Goal: Task Accomplishment & Management: Manage account settings

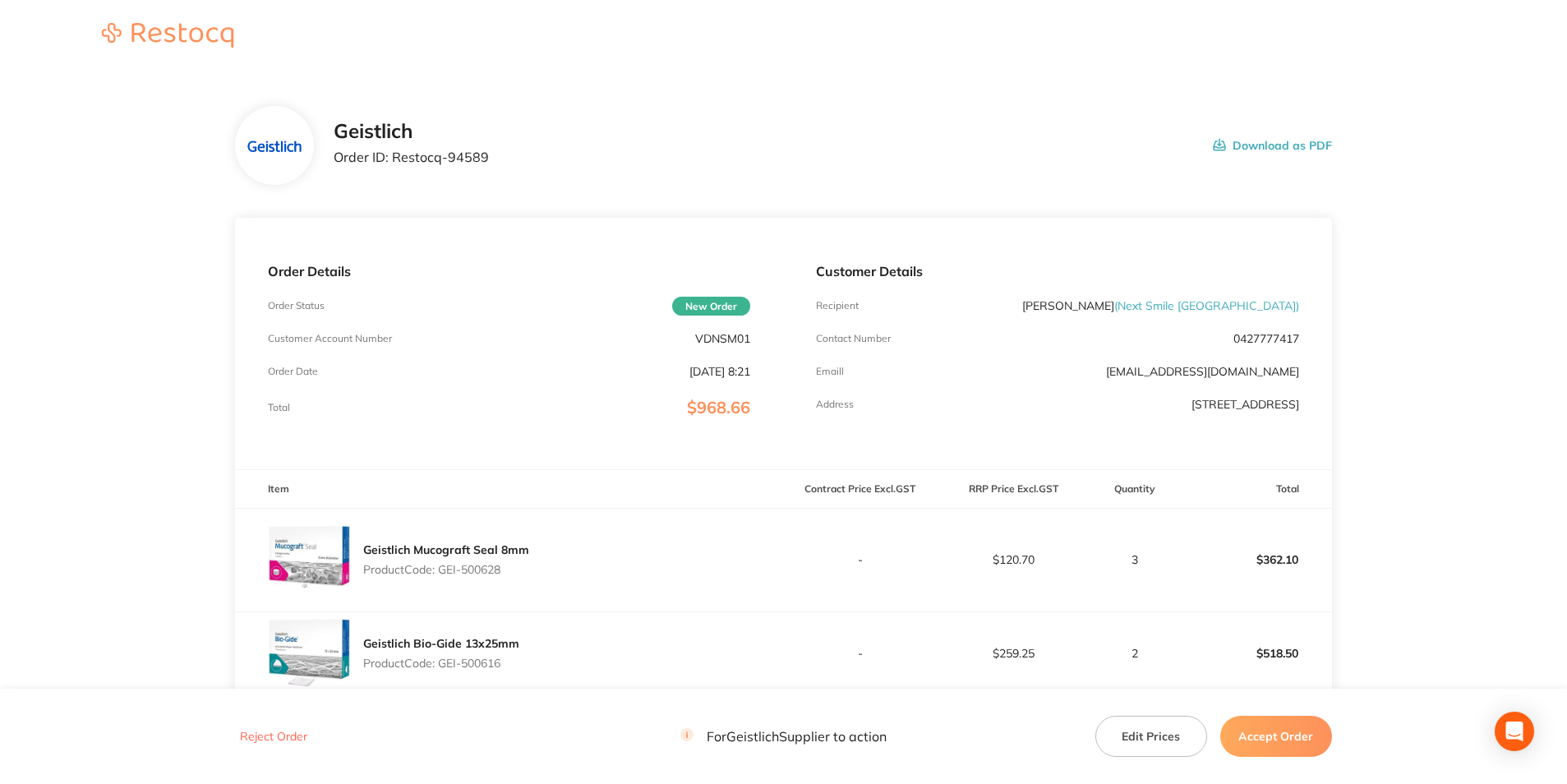
click at [715, 335] on p "VDNSM01" at bounding box center [723, 338] width 55 height 13
copy p "VDNSM01"
drag, startPoint x: 486, startPoint y: 148, endPoint x: 432, endPoint y: 156, distance: 54.6
click at [432, 156] on div "Geistlich Order ID: Restocq- 94589 Download as PDF" at bounding box center [833, 145] width 998 height 51
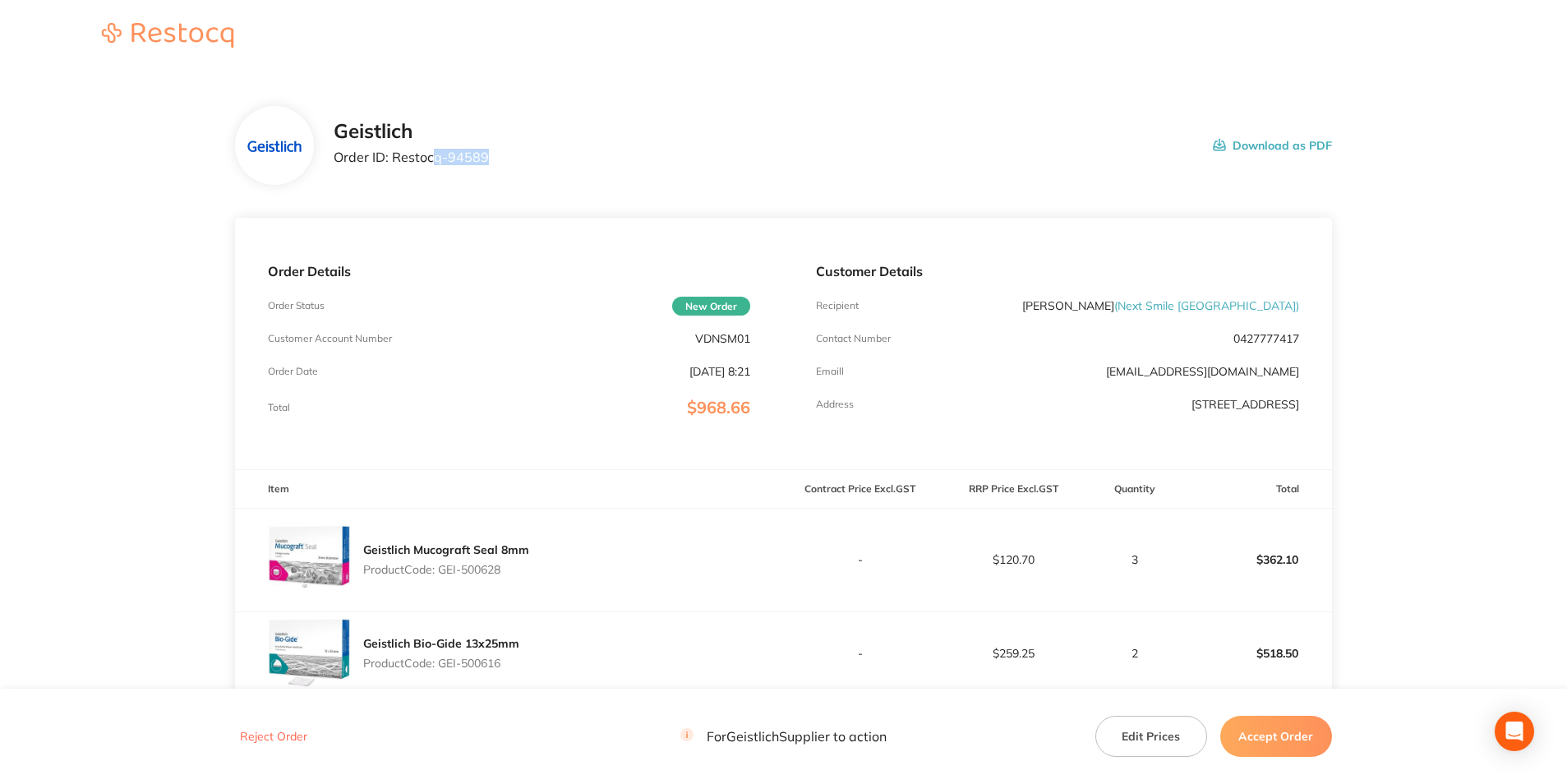
drag, startPoint x: 432, startPoint y: 156, endPoint x: 483, endPoint y: 180, distance: 56.4
click at [474, 165] on div "Geistlich Order ID: Restocq- 94589" at bounding box center [411, 145] width 156 height 51
click at [493, 161] on div "Geistlich Order ID: Restocq- 94589 Download as PDF" at bounding box center [833, 145] width 998 height 51
drag, startPoint x: 487, startPoint y: 156, endPoint x: 394, endPoint y: 156, distance: 93.0
click at [394, 156] on div "Geistlich Order ID: Restocq- 94589 Download as PDF" at bounding box center [833, 145] width 998 height 51
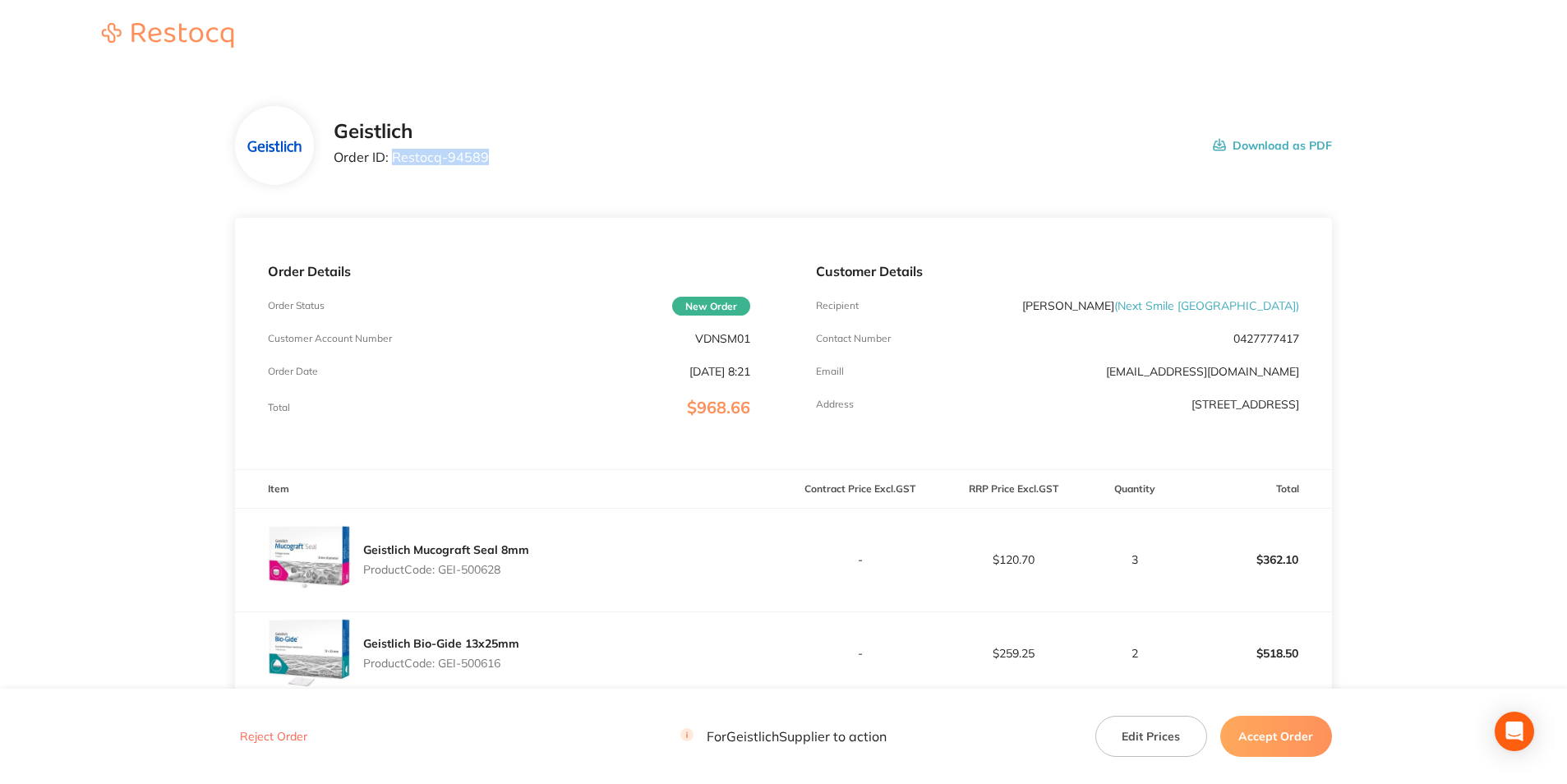
copy p "Restocq- 94589"
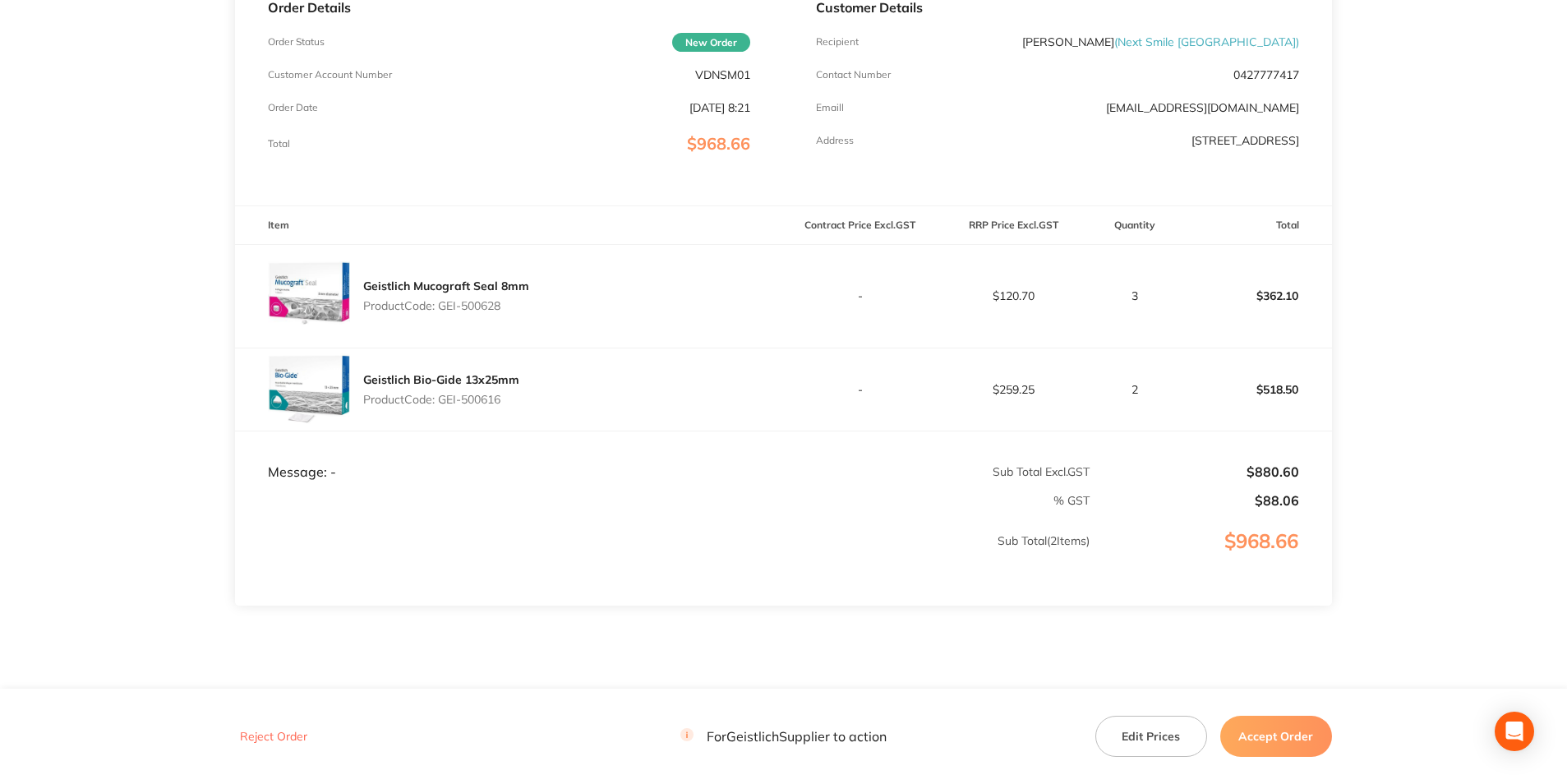
scroll to position [312, 0]
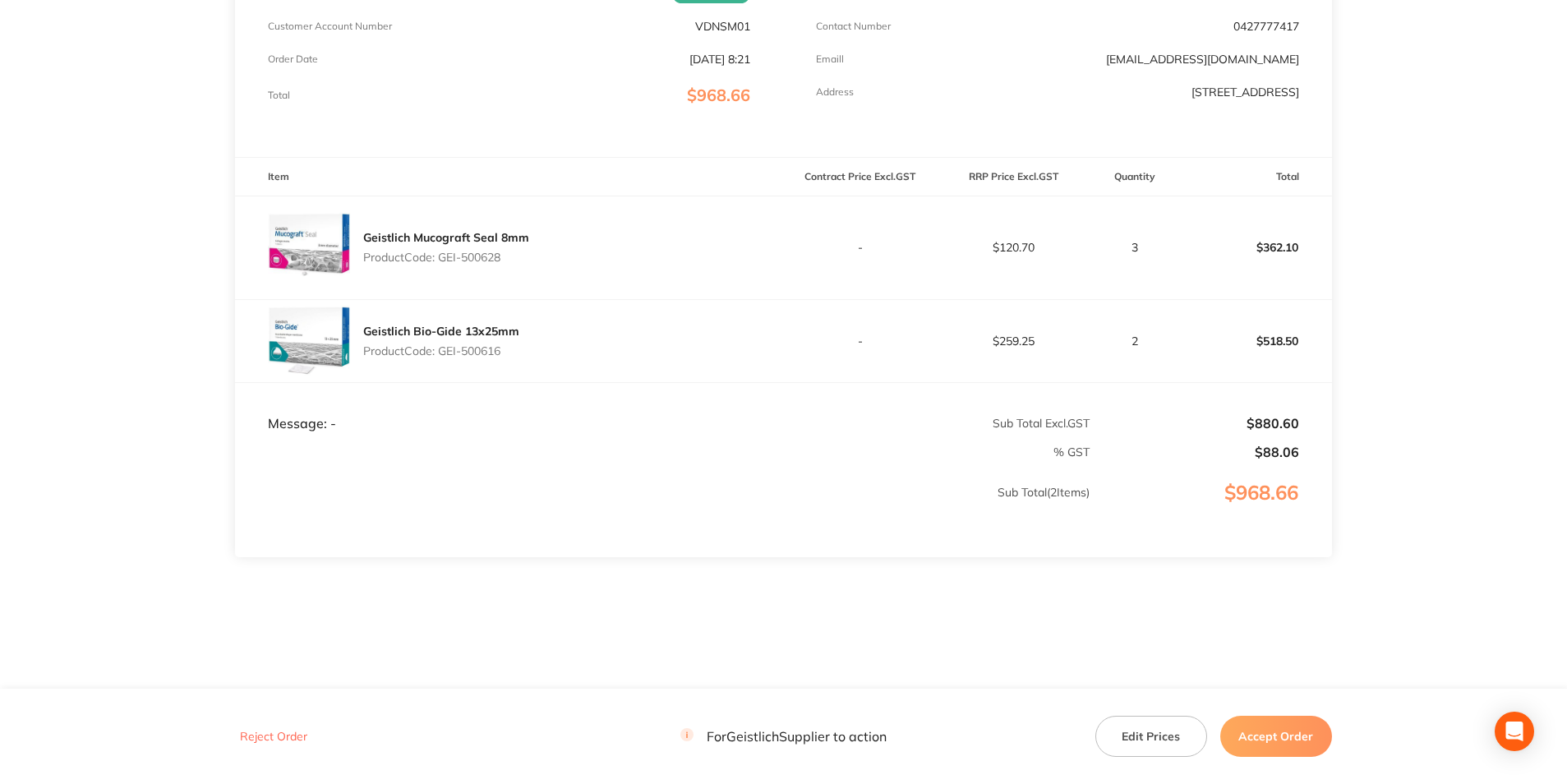
click at [1258, 738] on button "Accept Order" at bounding box center [1276, 736] width 112 height 41
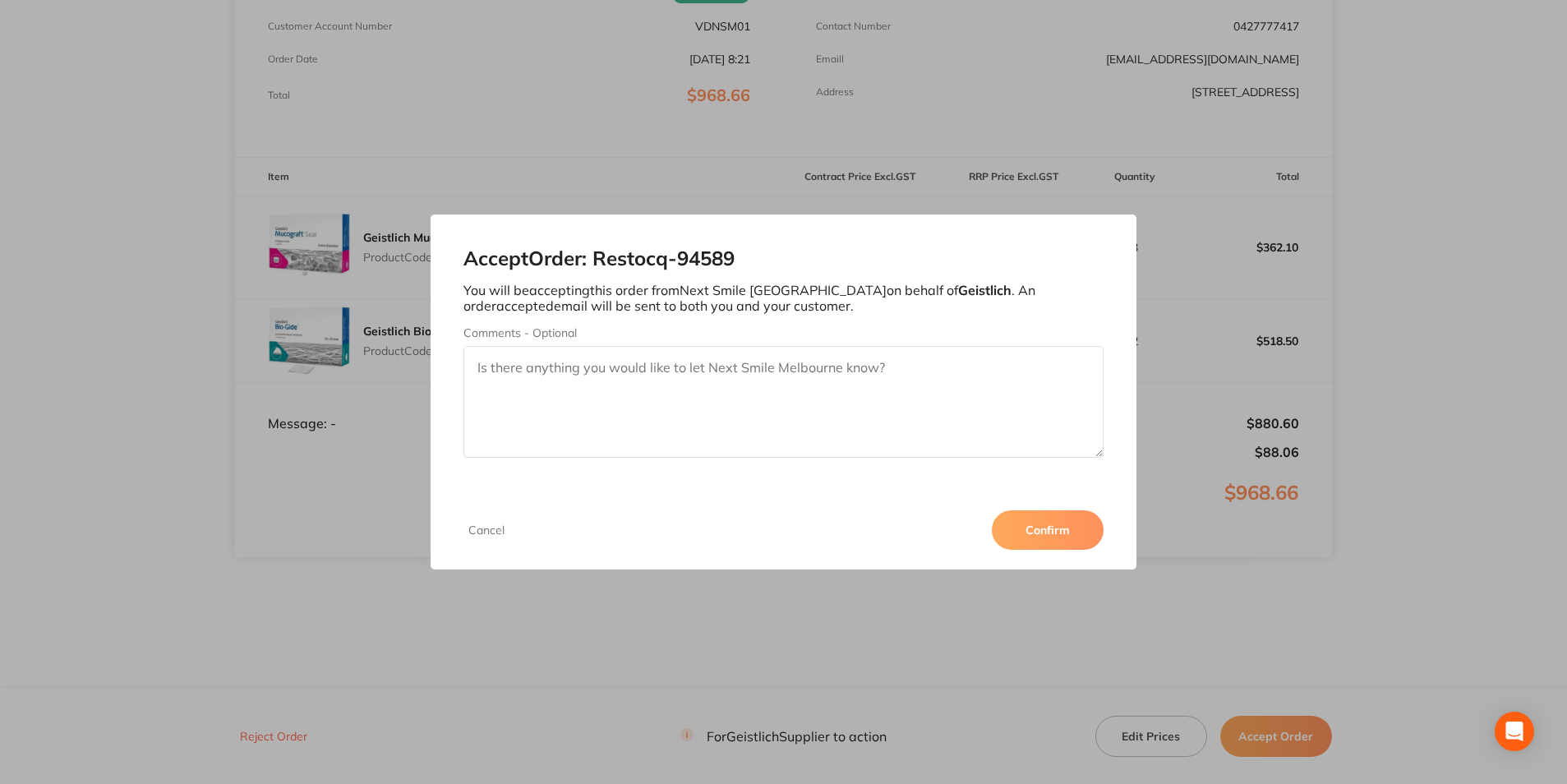
click at [1029, 528] on button "Confirm" at bounding box center [1047, 530] width 112 height 39
